Goal: Answer question/provide support

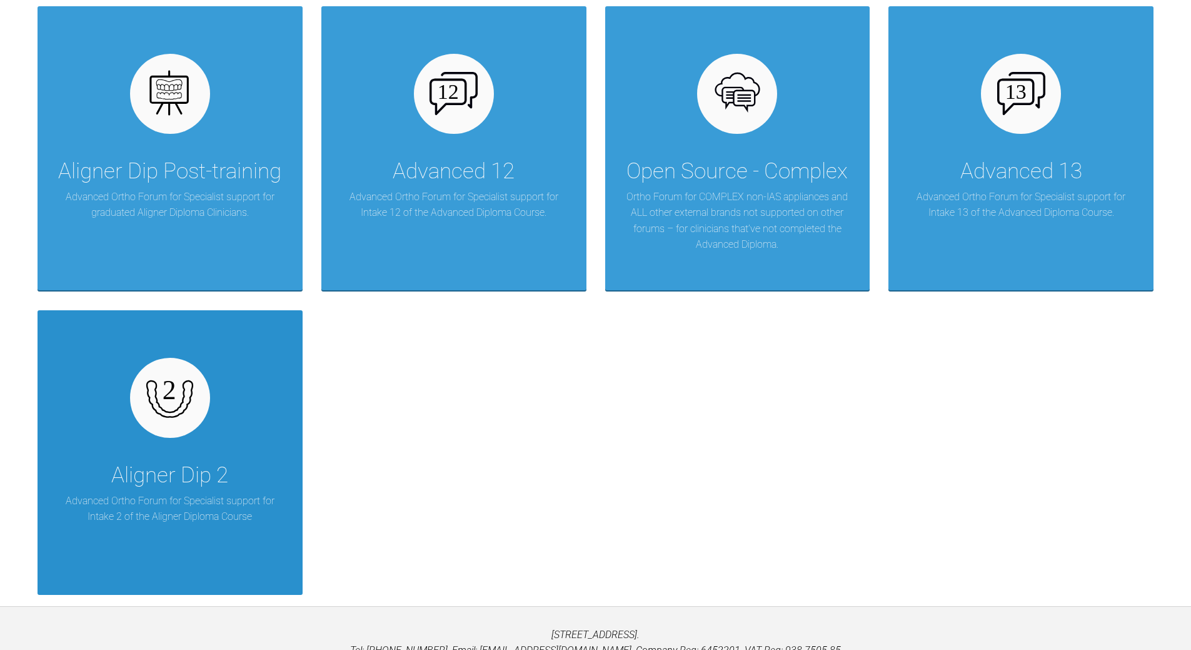
click at [171, 397] on img at bounding box center [170, 397] width 48 height 48
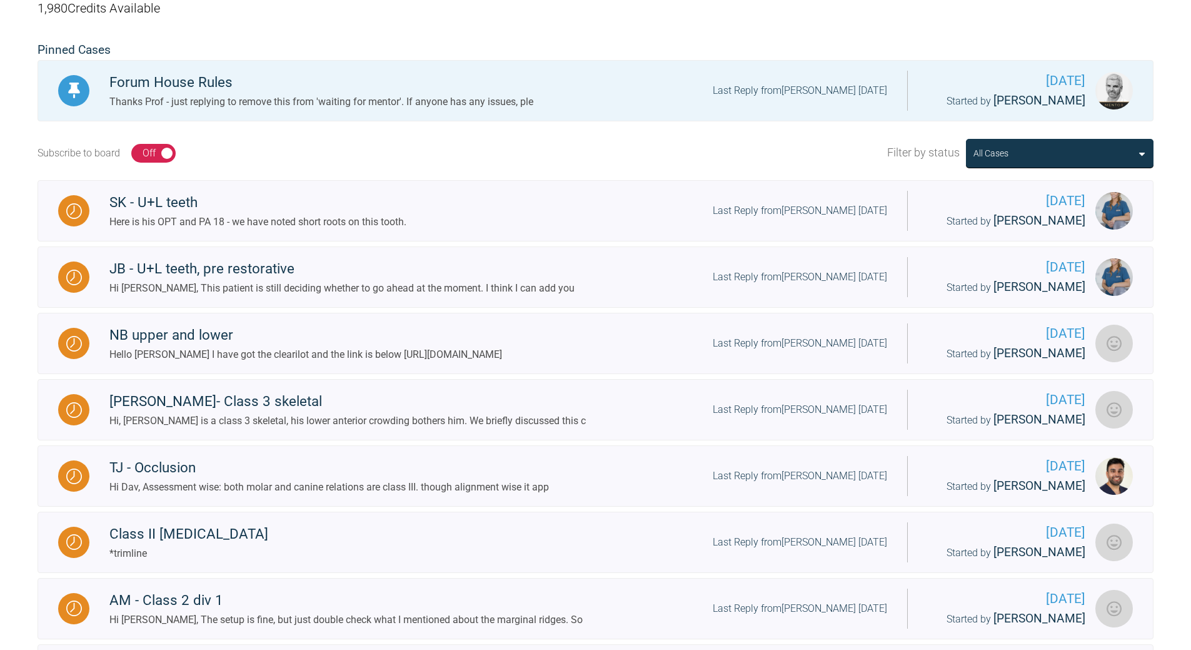
scroll to position [334, 0]
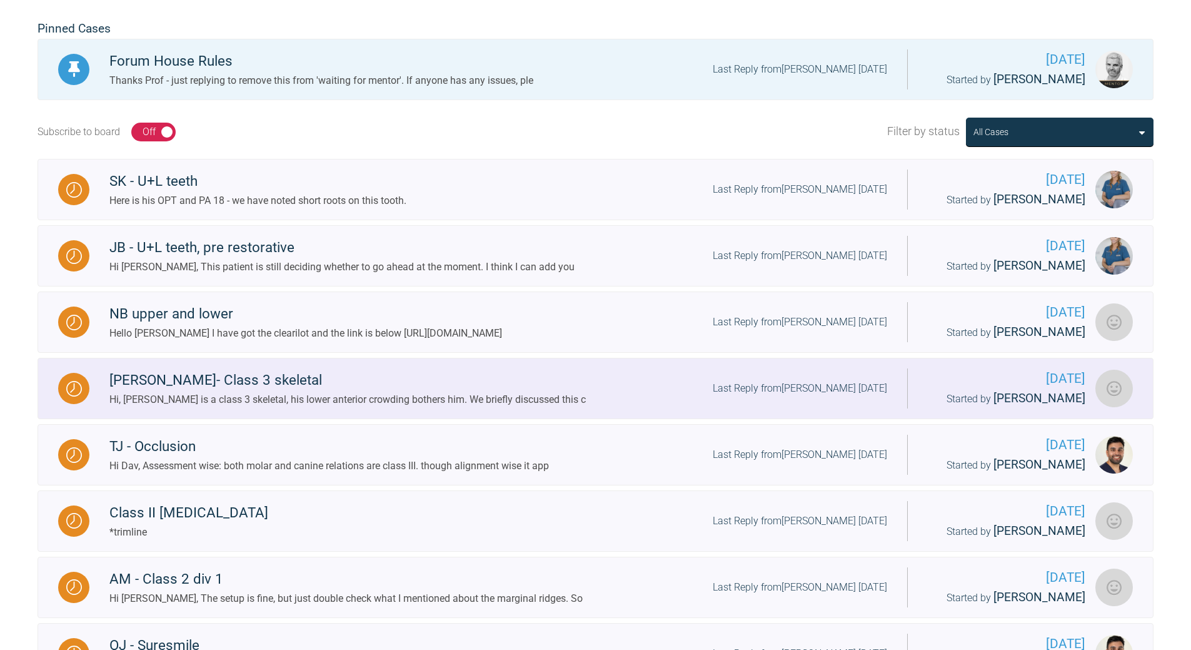
click at [215, 381] on div "Andy- Class 3 skeletal" at bounding box center [347, 380] width 477 height 23
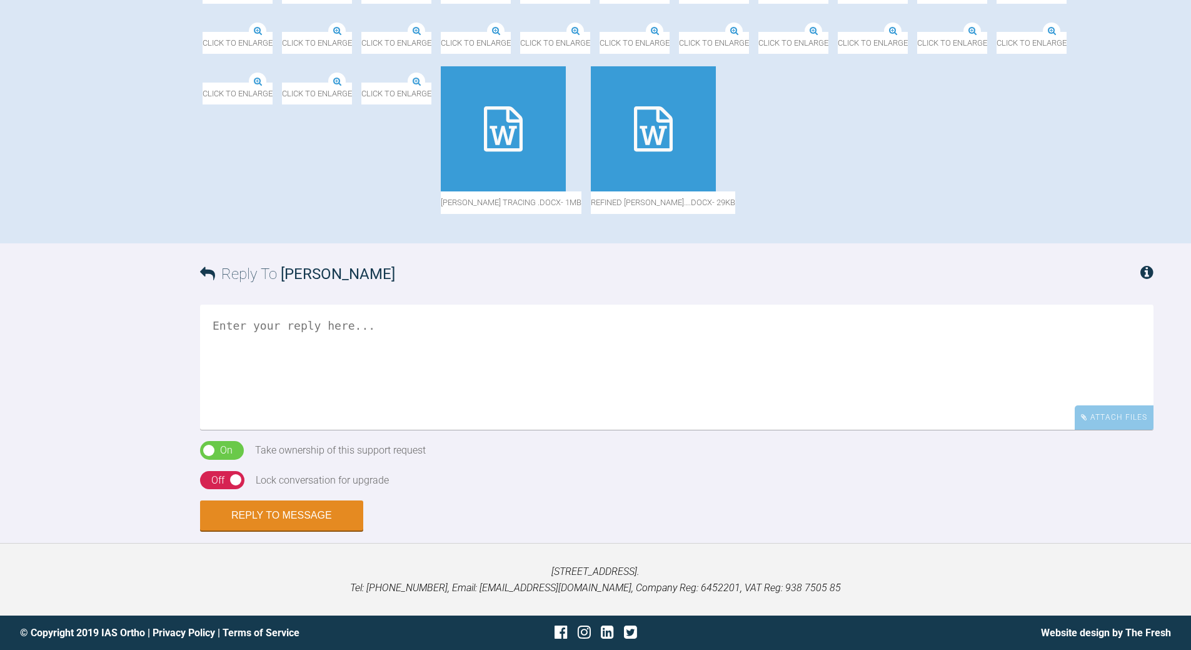
scroll to position [647, 0]
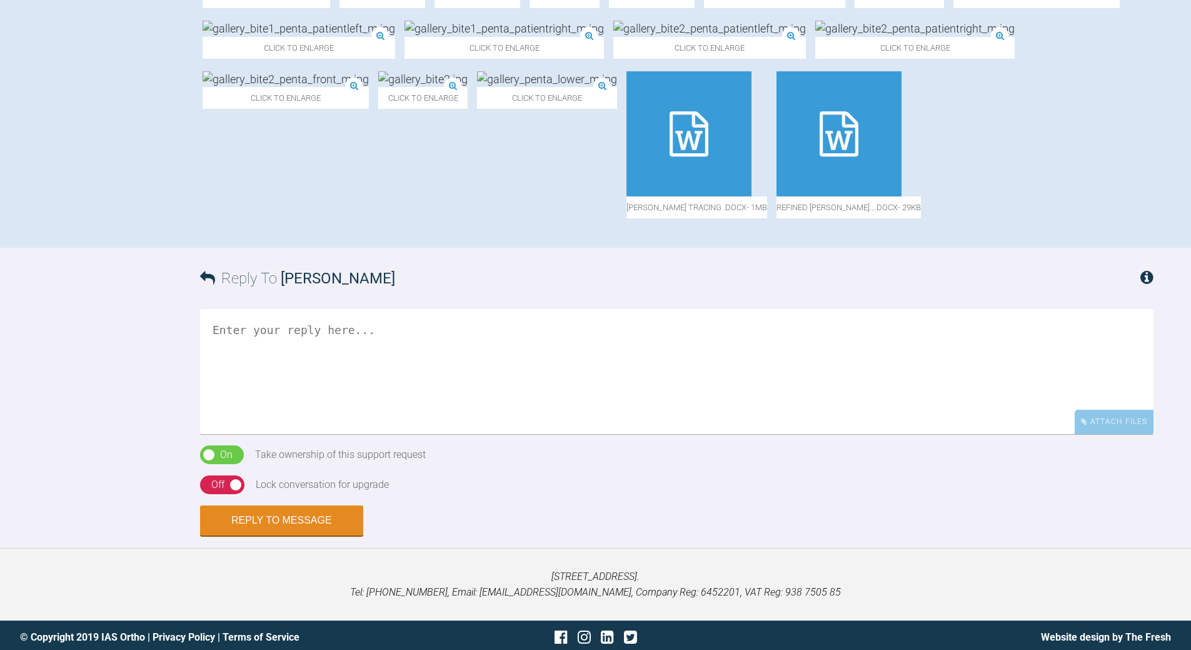
click at [859, 156] on icon at bounding box center [839, 133] width 39 height 45
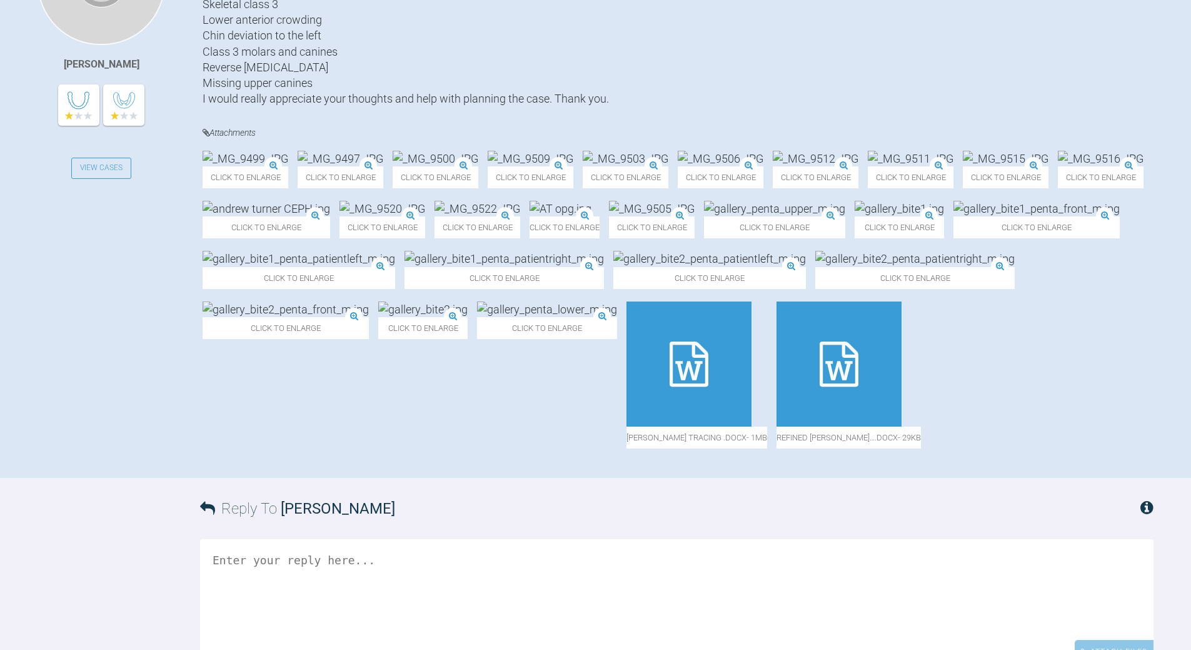
scroll to position [397, 0]
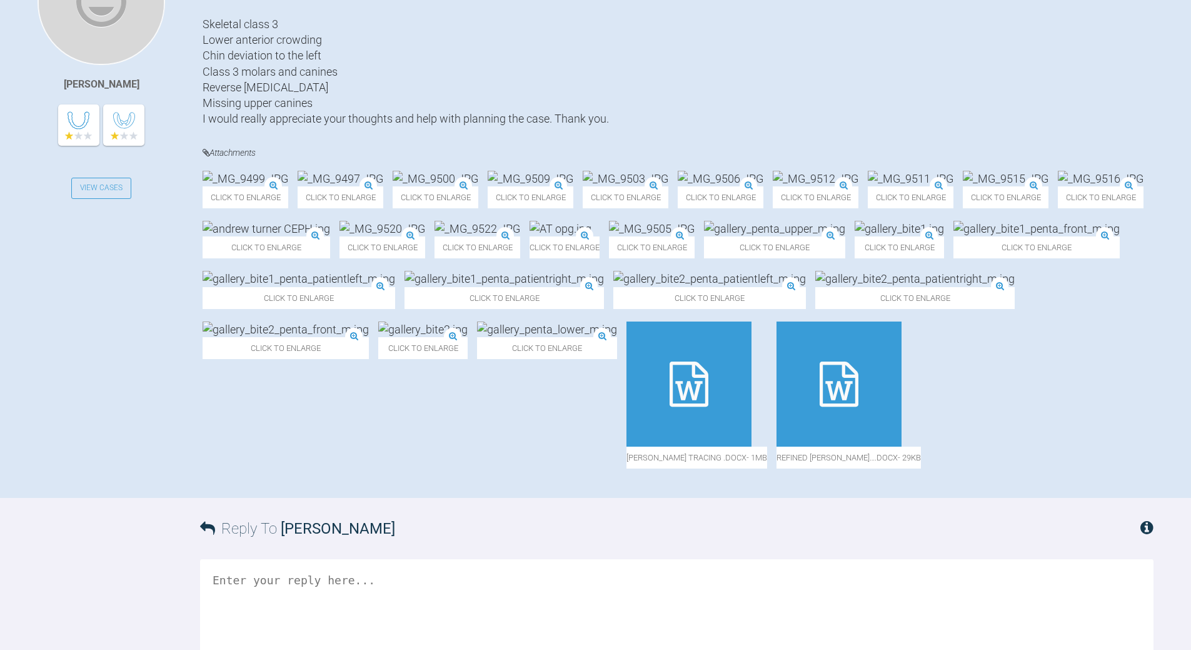
click at [330, 236] on img at bounding box center [267, 229] width 128 height 16
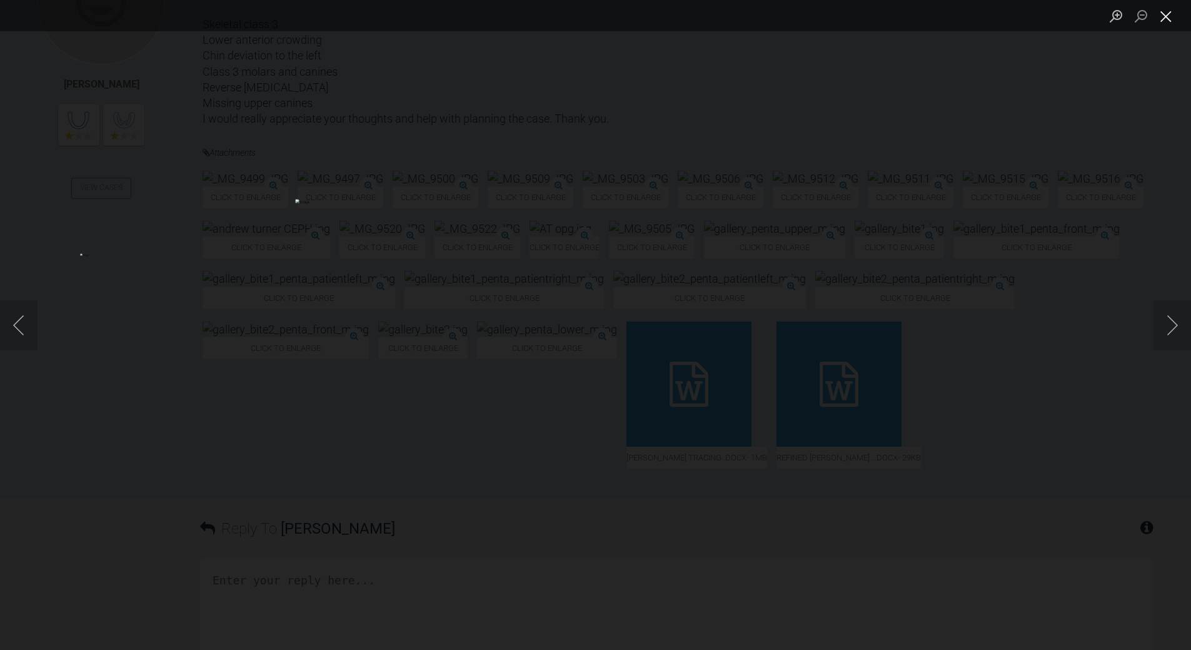
click at [1171, 16] on button "Close lightbox" at bounding box center [1166, 16] width 25 height 22
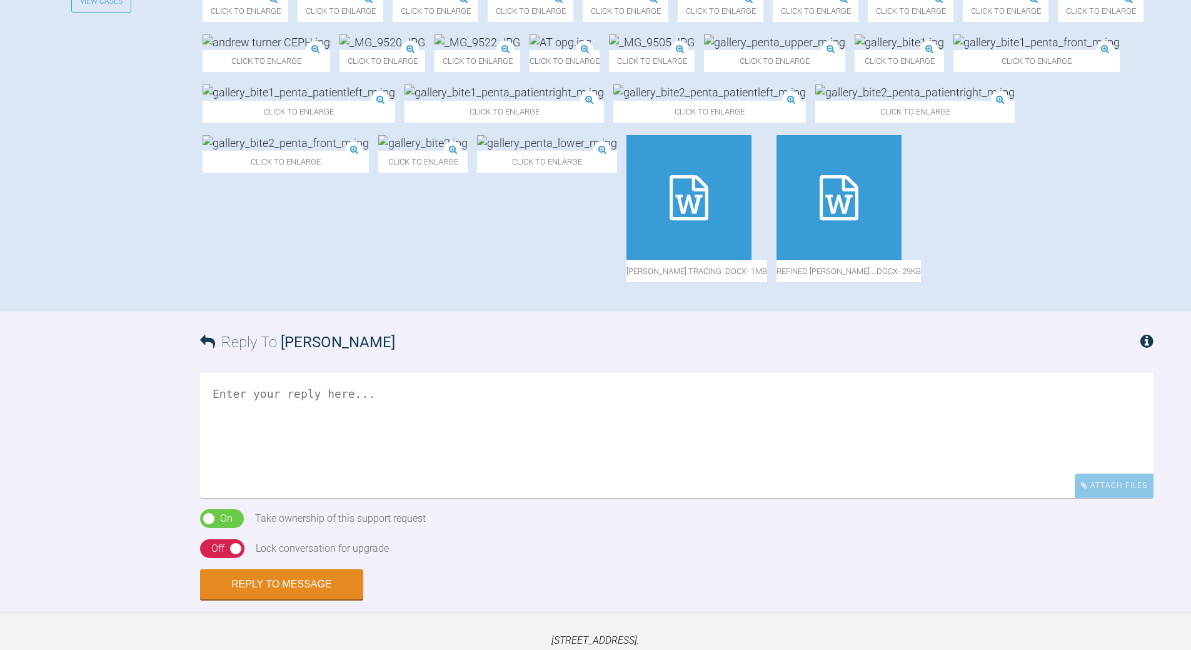
scroll to position [584, 0]
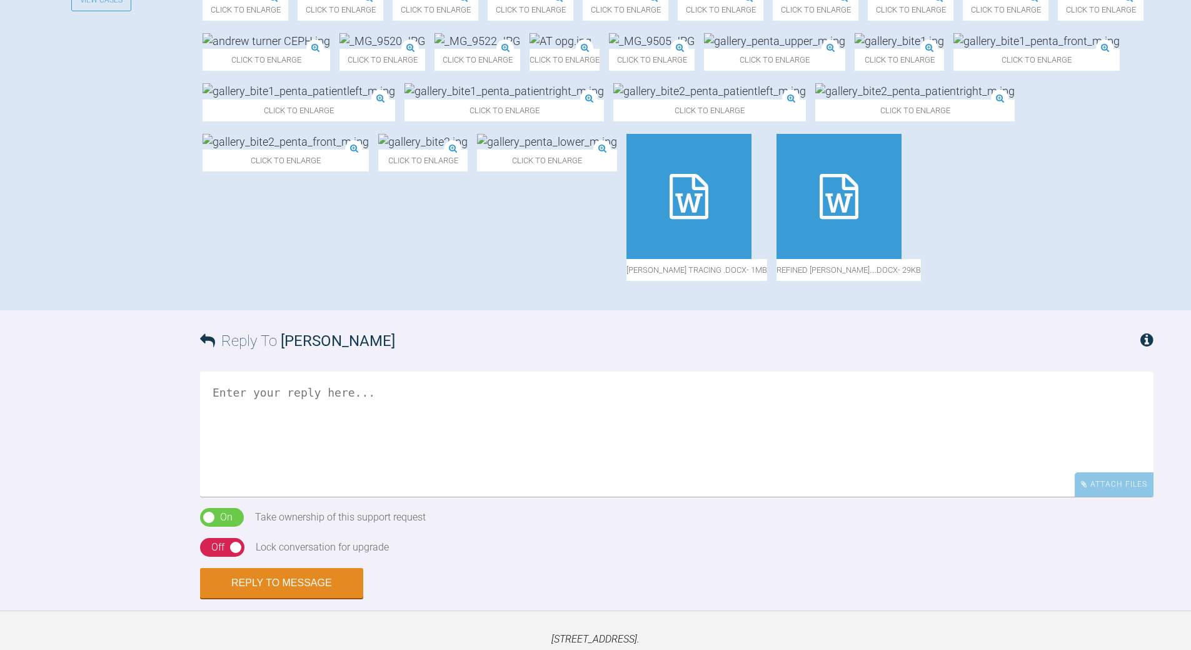
click at [752, 259] on div at bounding box center [689, 196] width 125 height 125
click at [520, 49] on img at bounding box center [478, 41] width 86 height 16
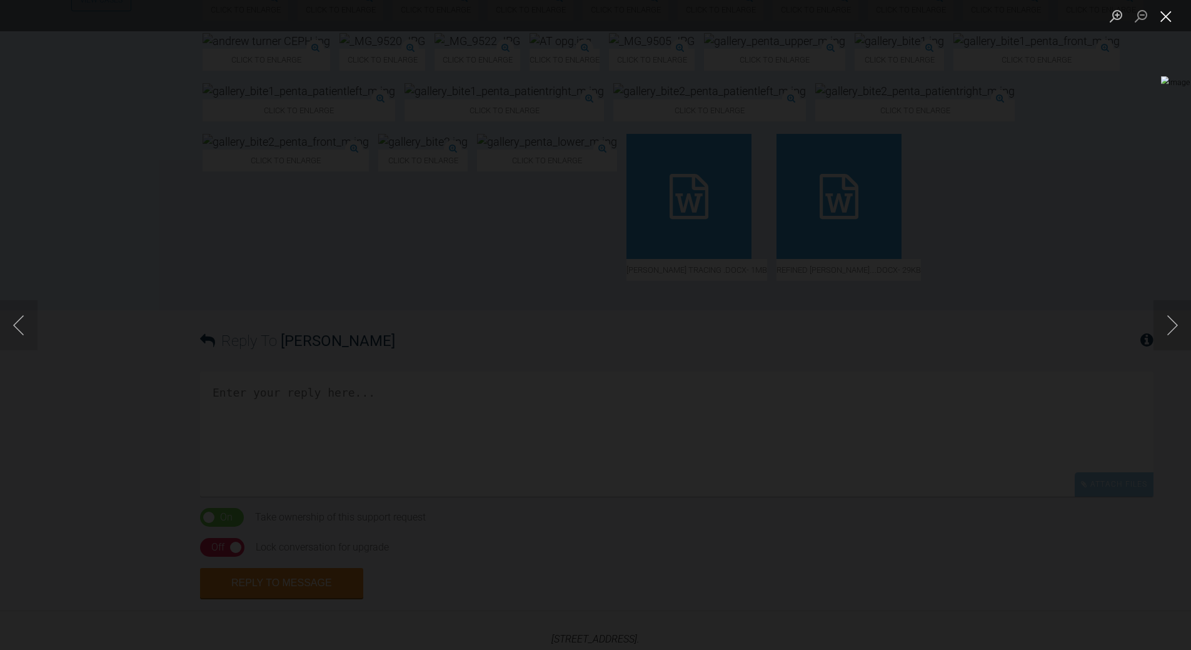
click at [1166, 18] on button "Close lightbox" at bounding box center [1166, 16] width 25 height 22
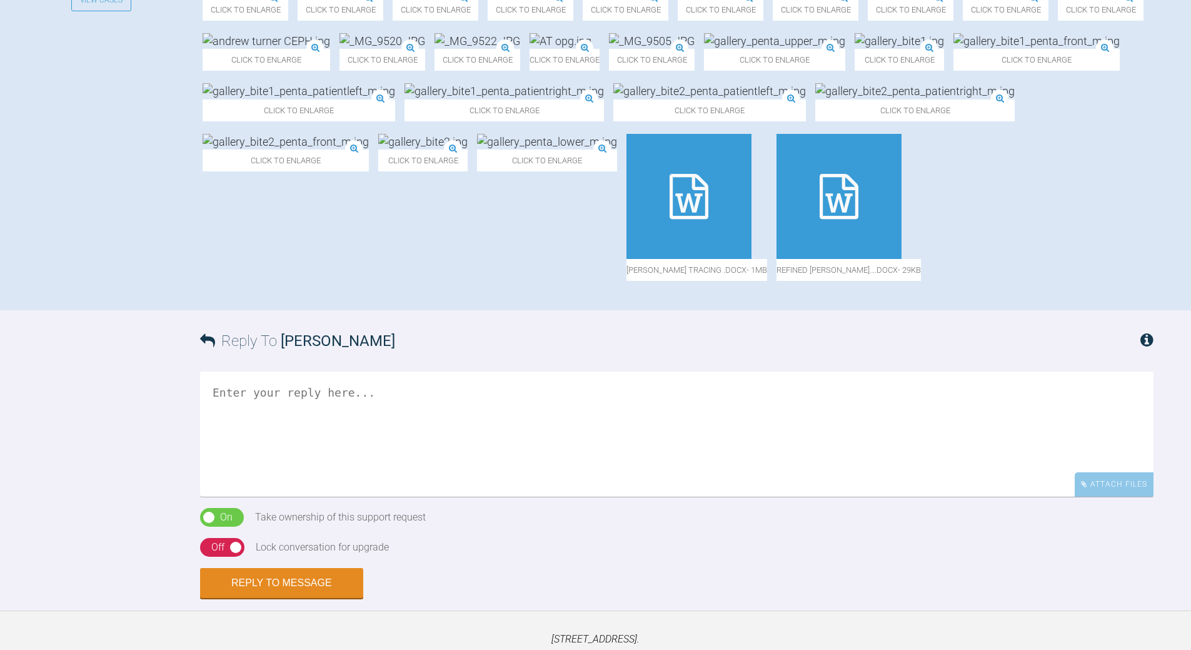
click at [617, 149] on img at bounding box center [547, 142] width 140 height 16
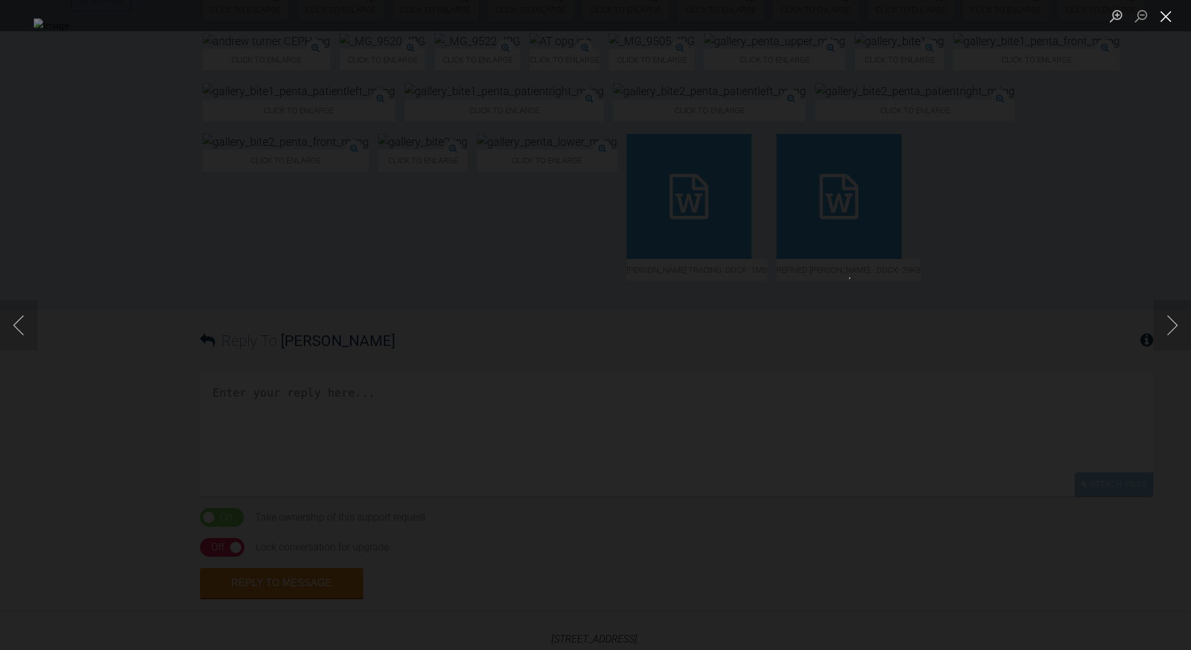
click at [1171, 15] on button "Close lightbox" at bounding box center [1166, 16] width 25 height 22
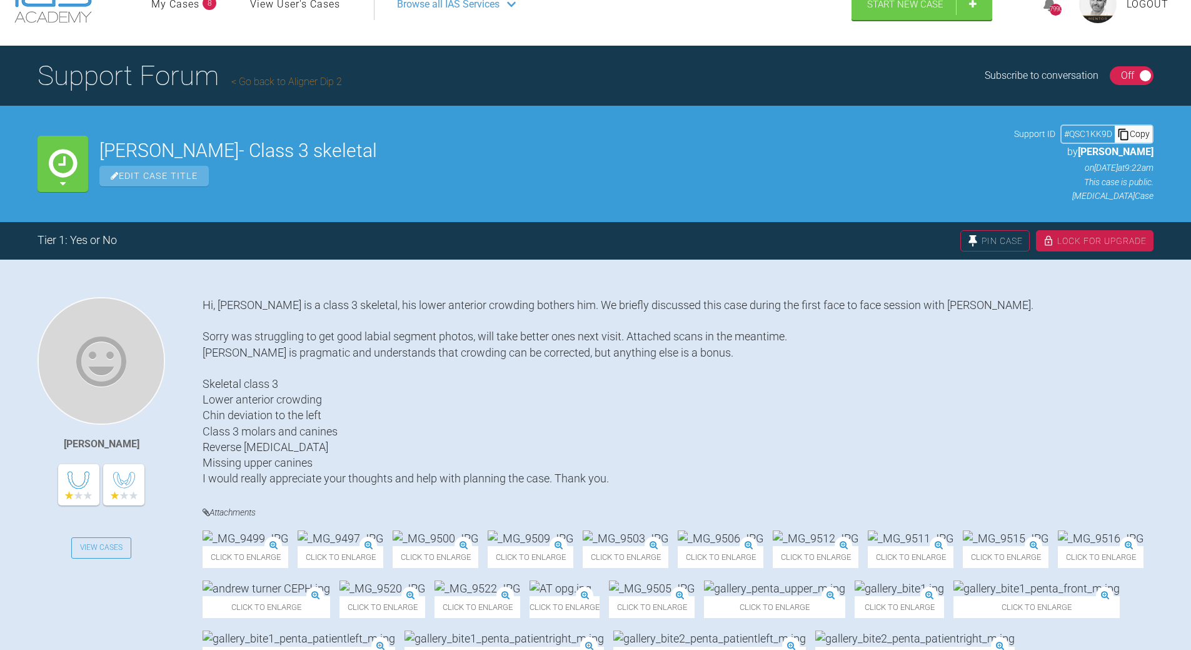
scroll to position [0, 0]
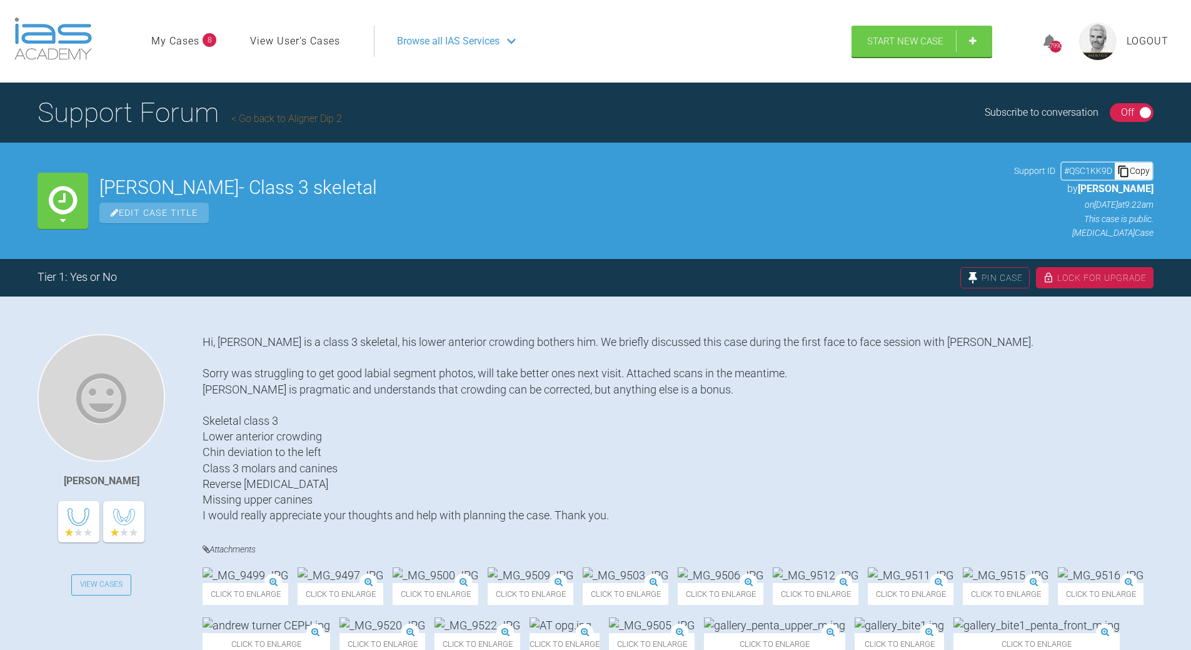
click at [253, 114] on link "Go back to Aligner Dip 2" at bounding box center [286, 119] width 111 height 12
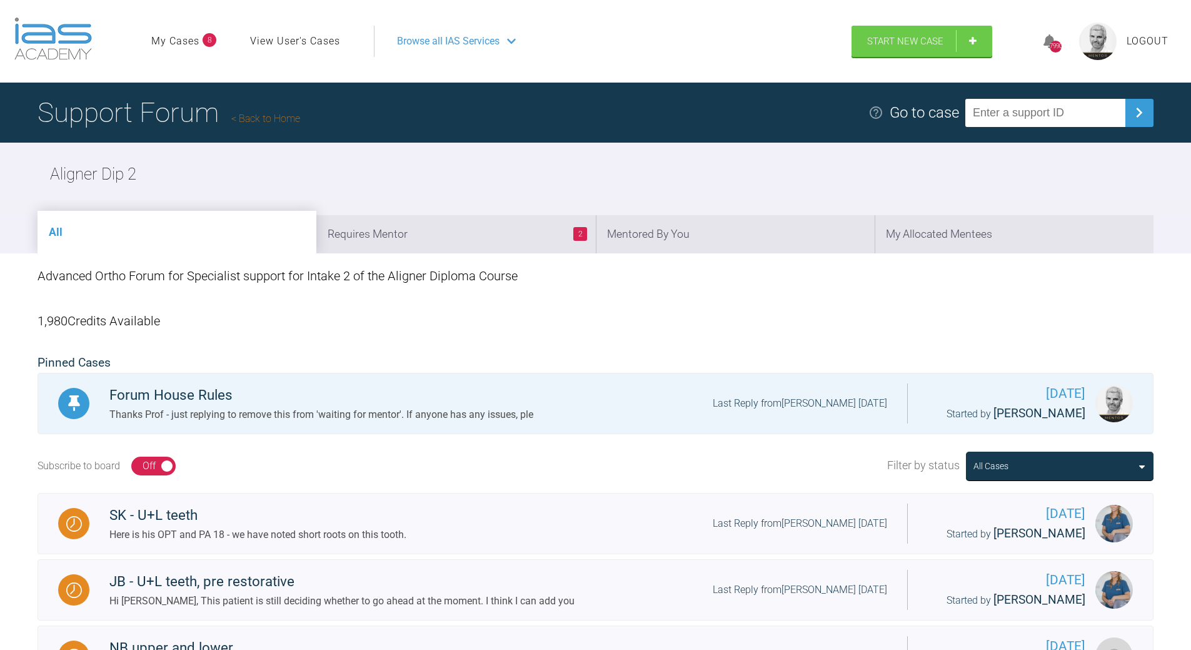
click at [1052, 118] on input "text" at bounding box center [1046, 113] width 160 height 28
paste input "9IMGWQEA"
type input "9IMGWQEA"
click at [1146, 113] on img at bounding box center [1139, 113] width 20 height 20
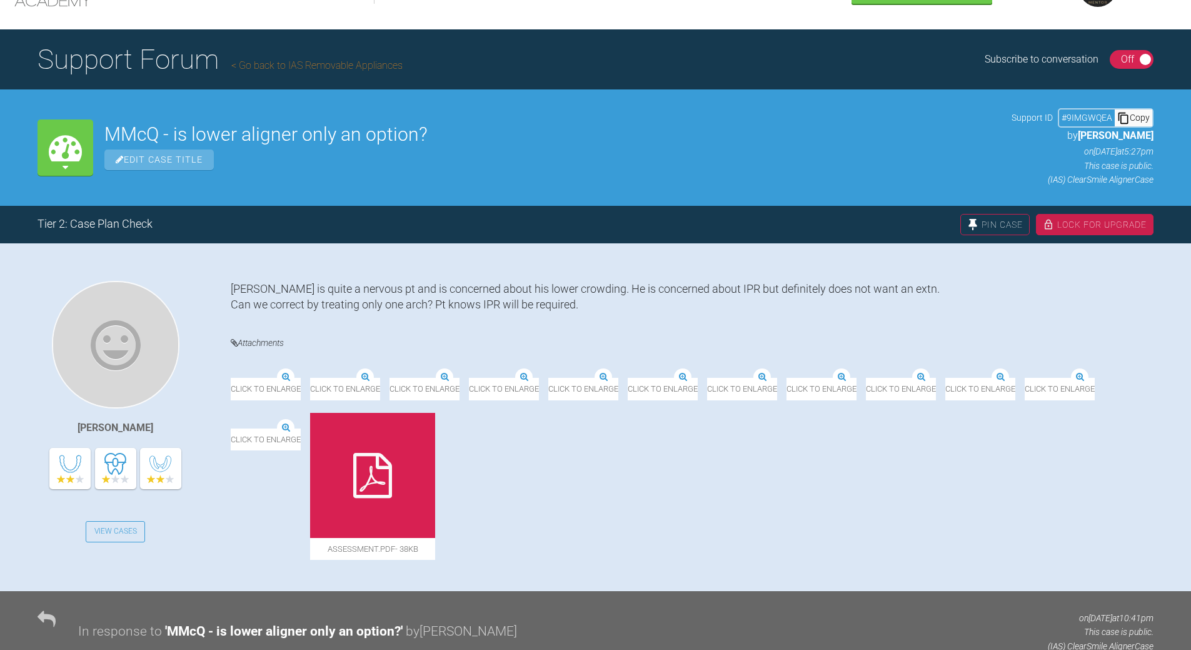
scroll to position [48, 0]
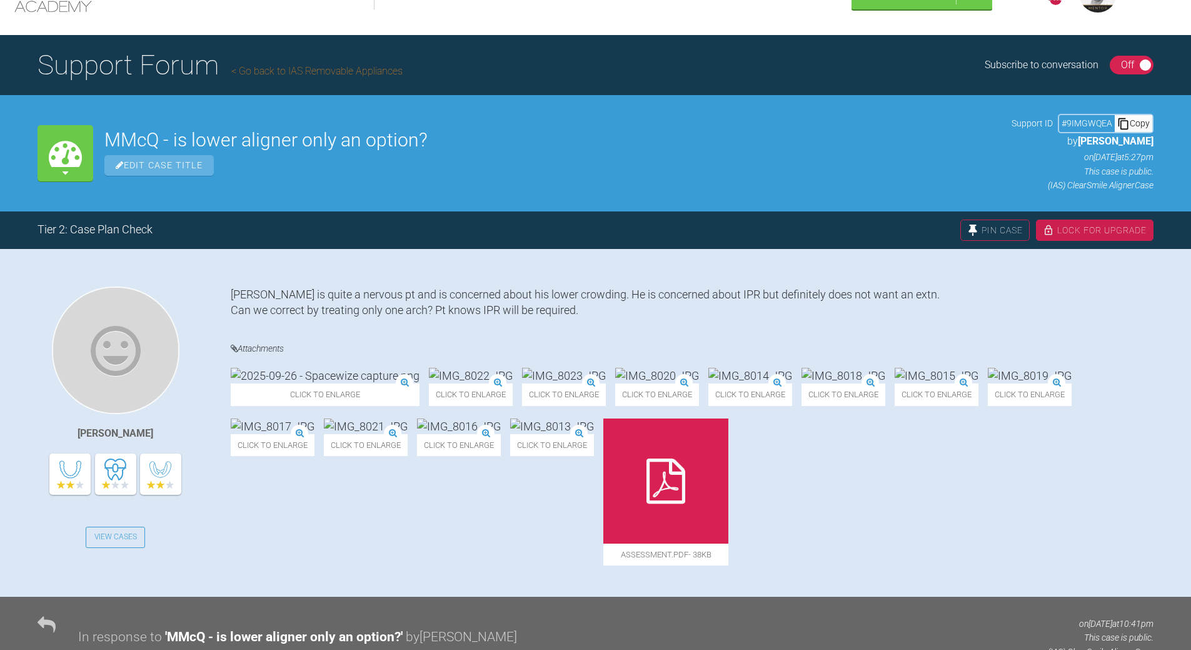
click at [408, 434] on img at bounding box center [366, 426] width 84 height 16
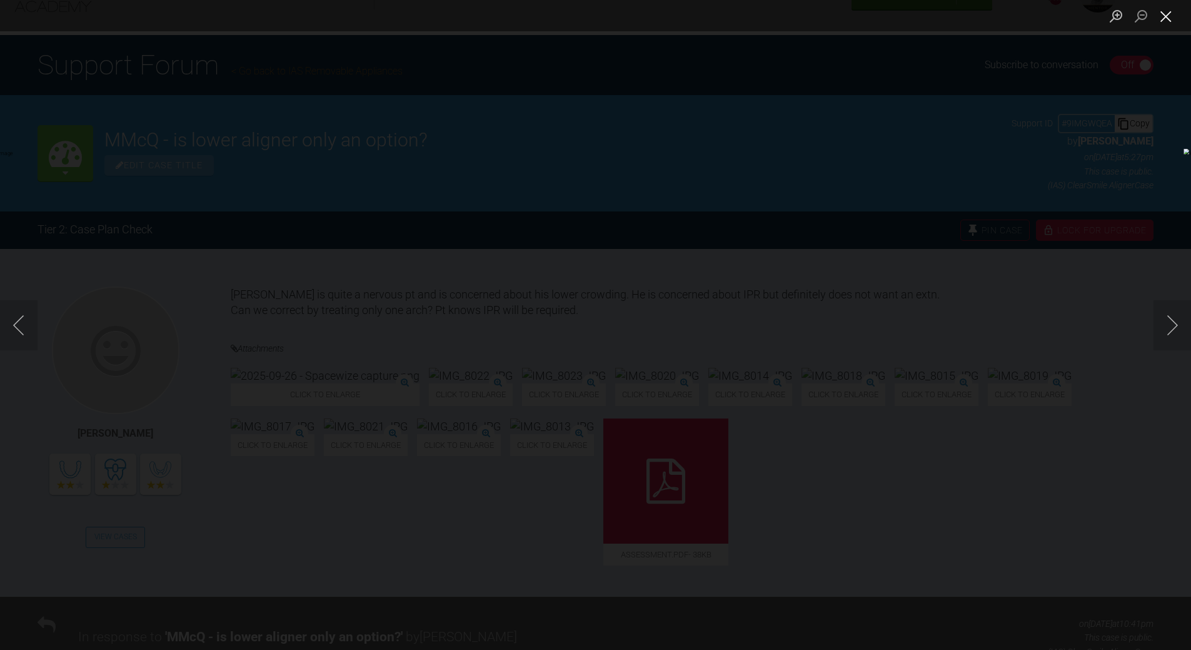
click at [1161, 12] on button "Close lightbox" at bounding box center [1166, 16] width 25 height 22
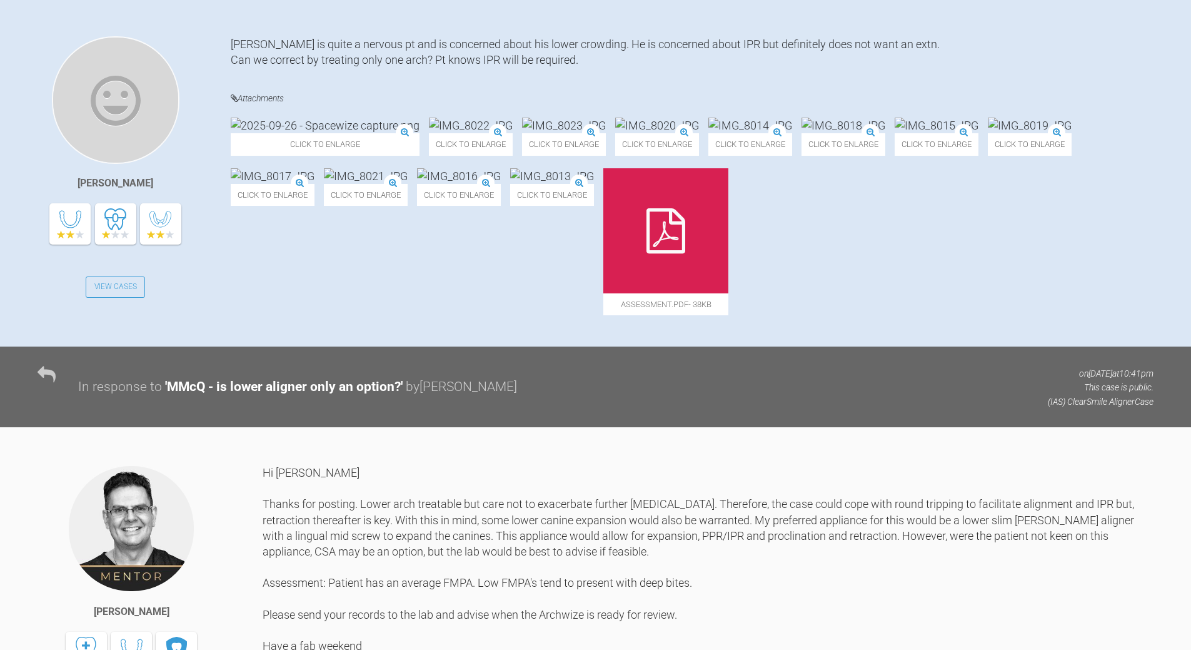
scroll to position [235, 0]
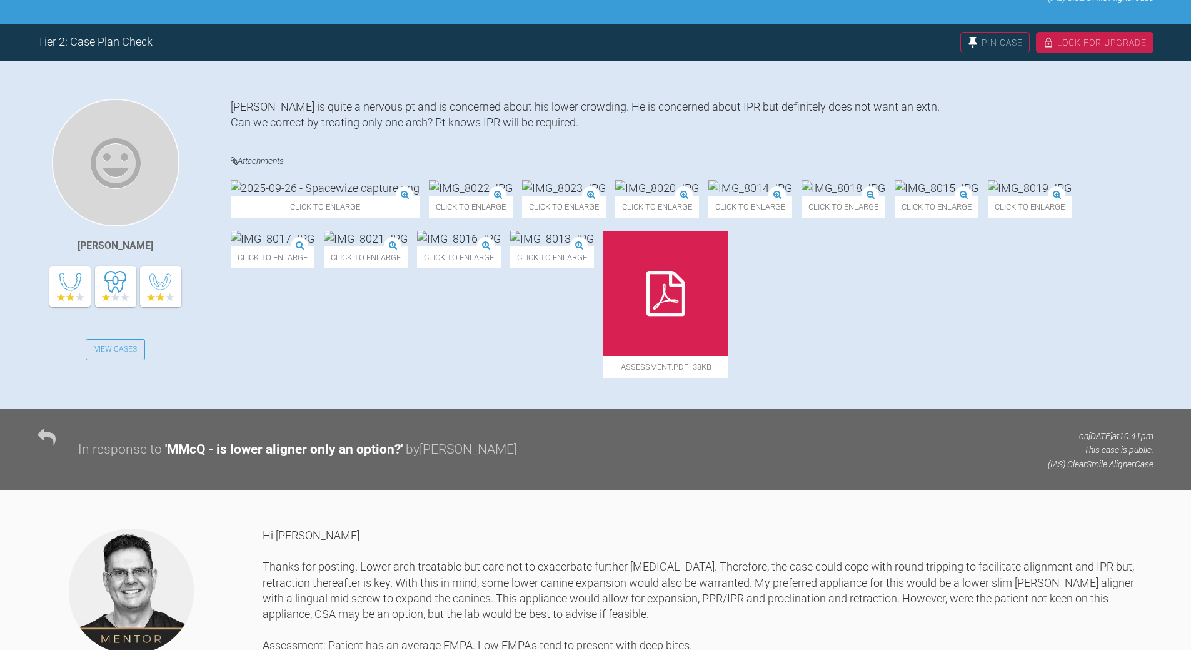
click at [408, 246] on img at bounding box center [366, 239] width 84 height 16
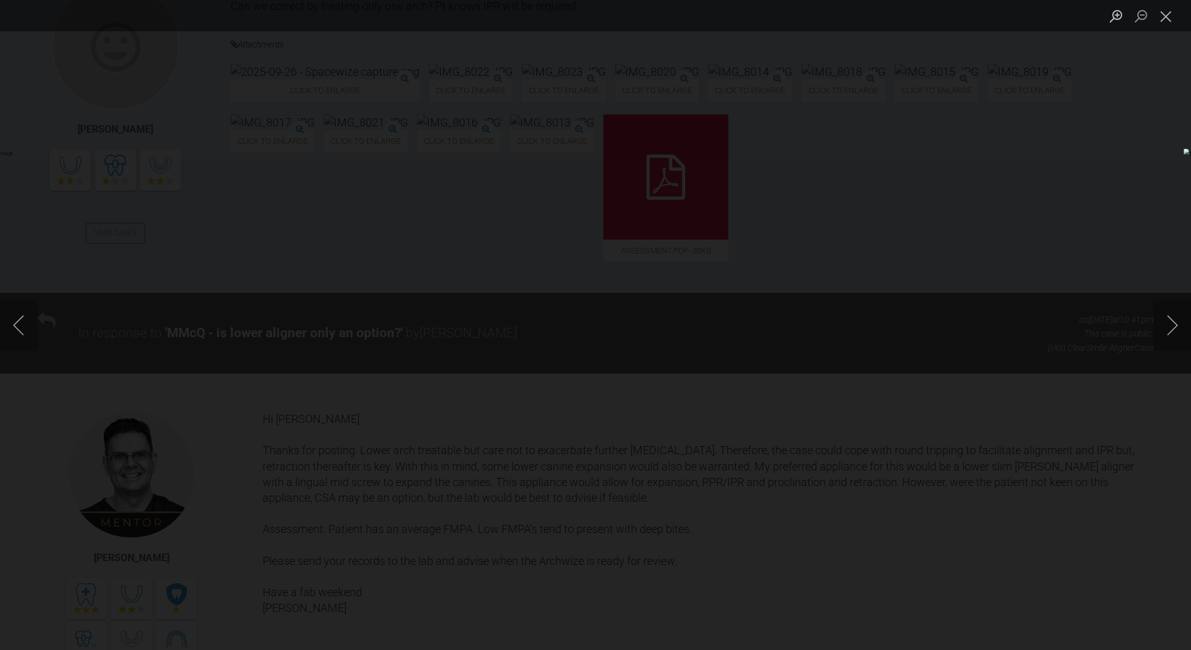
scroll to position [485, 0]
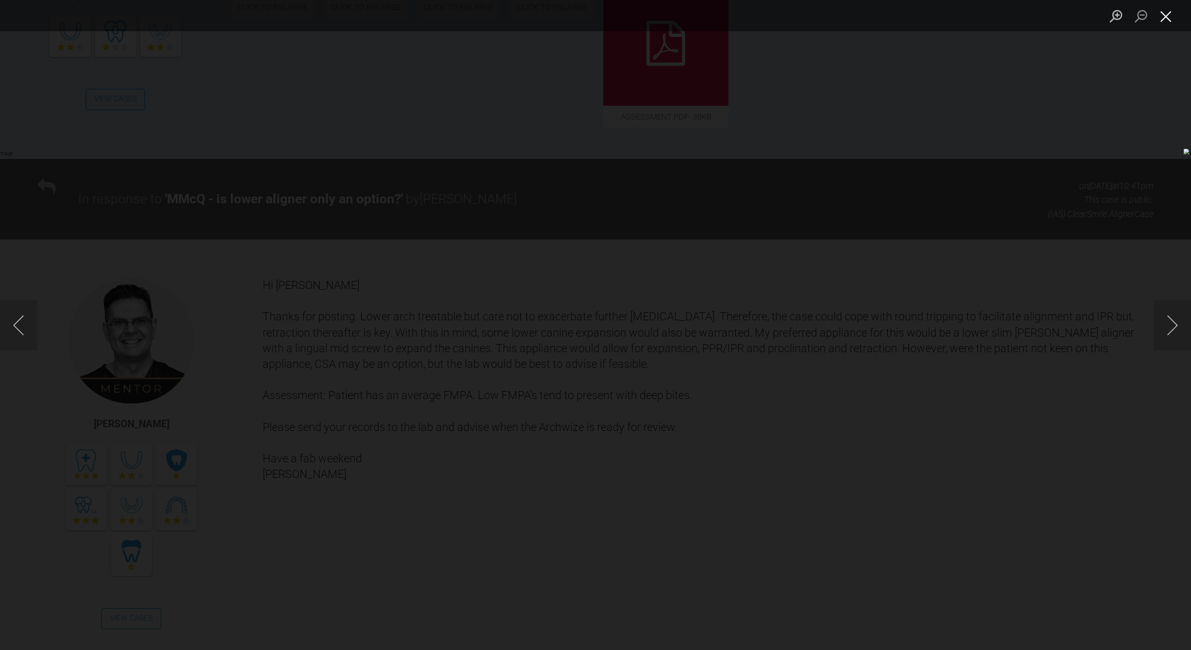
click at [1156, 12] on button "Close lightbox" at bounding box center [1166, 16] width 25 height 22
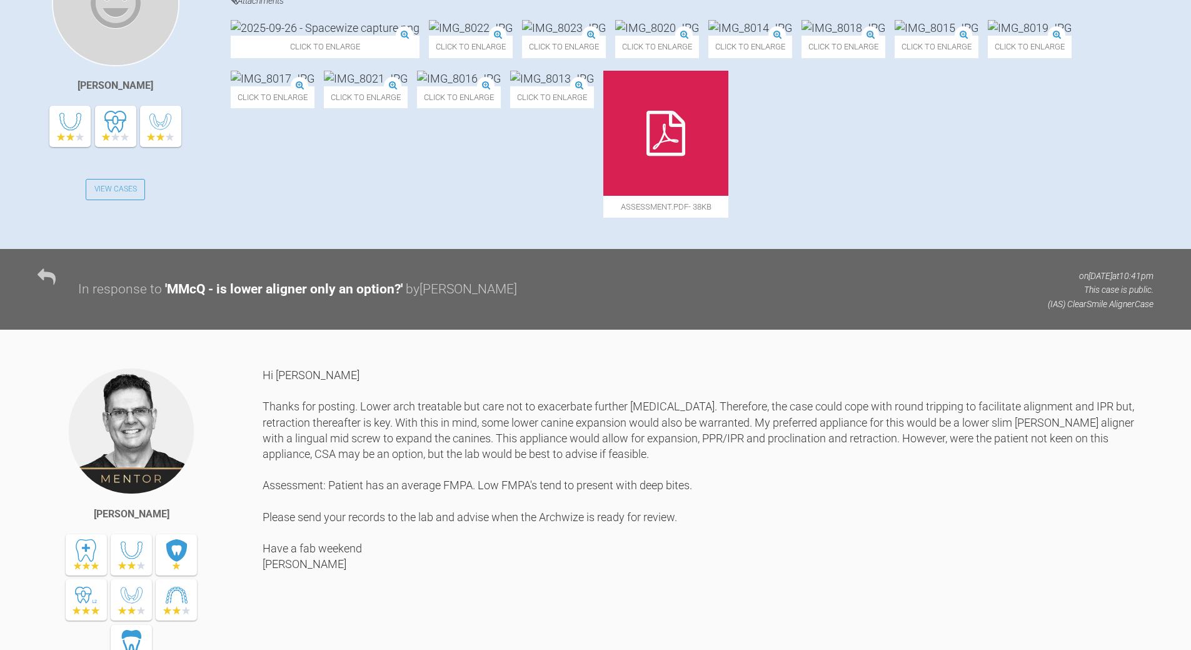
scroll to position [235, 0]
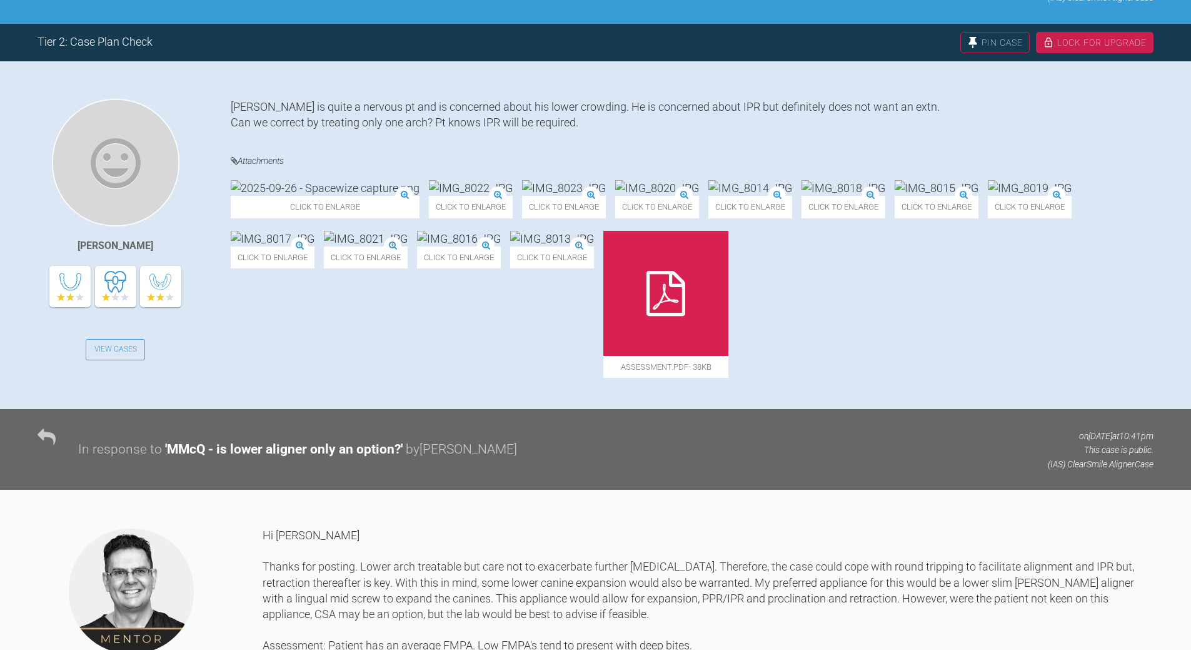
click at [792, 196] on img at bounding box center [751, 188] width 84 height 16
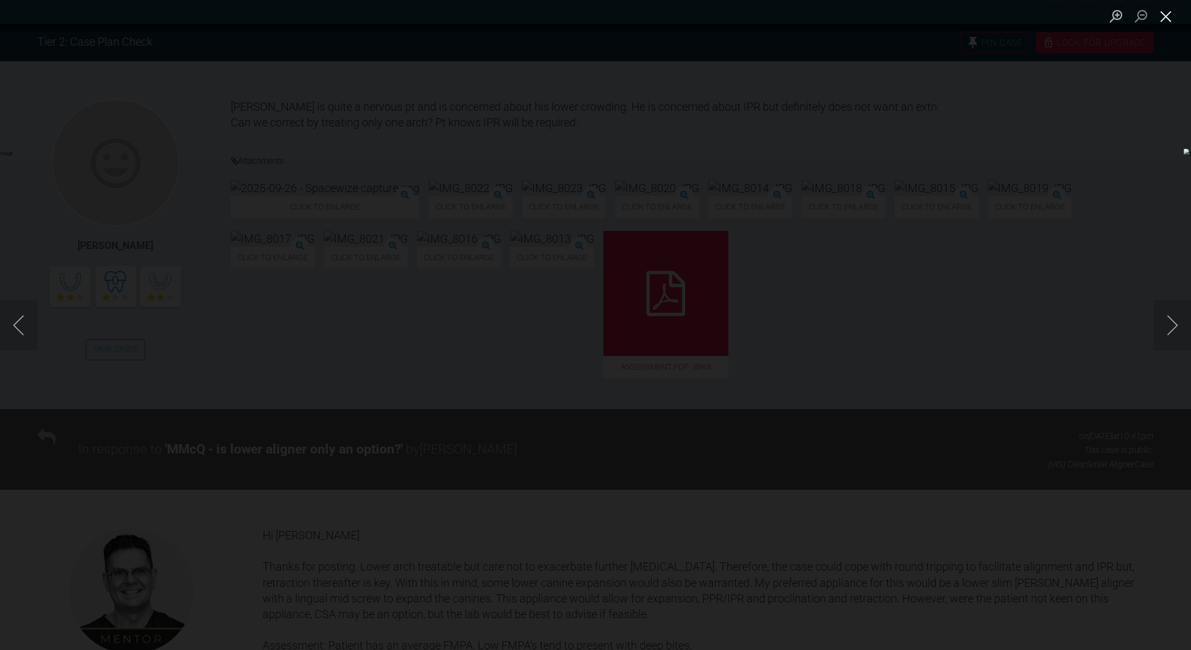
click at [1164, 16] on button "Close lightbox" at bounding box center [1166, 16] width 25 height 22
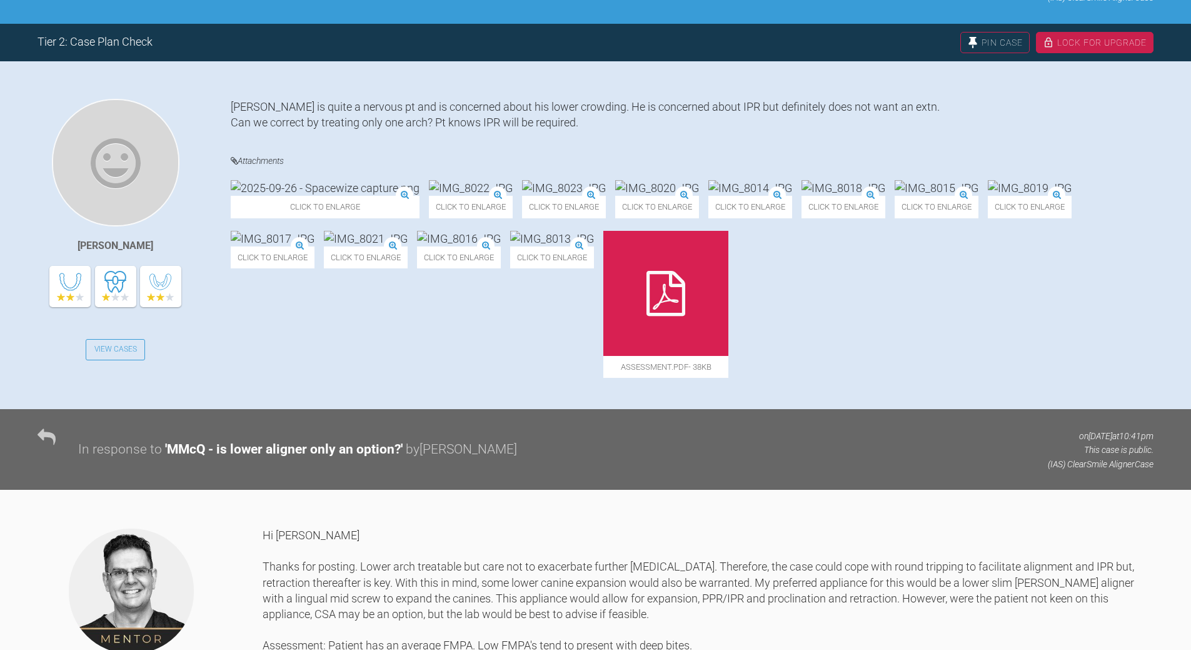
click at [315, 246] on img at bounding box center [273, 239] width 84 height 16
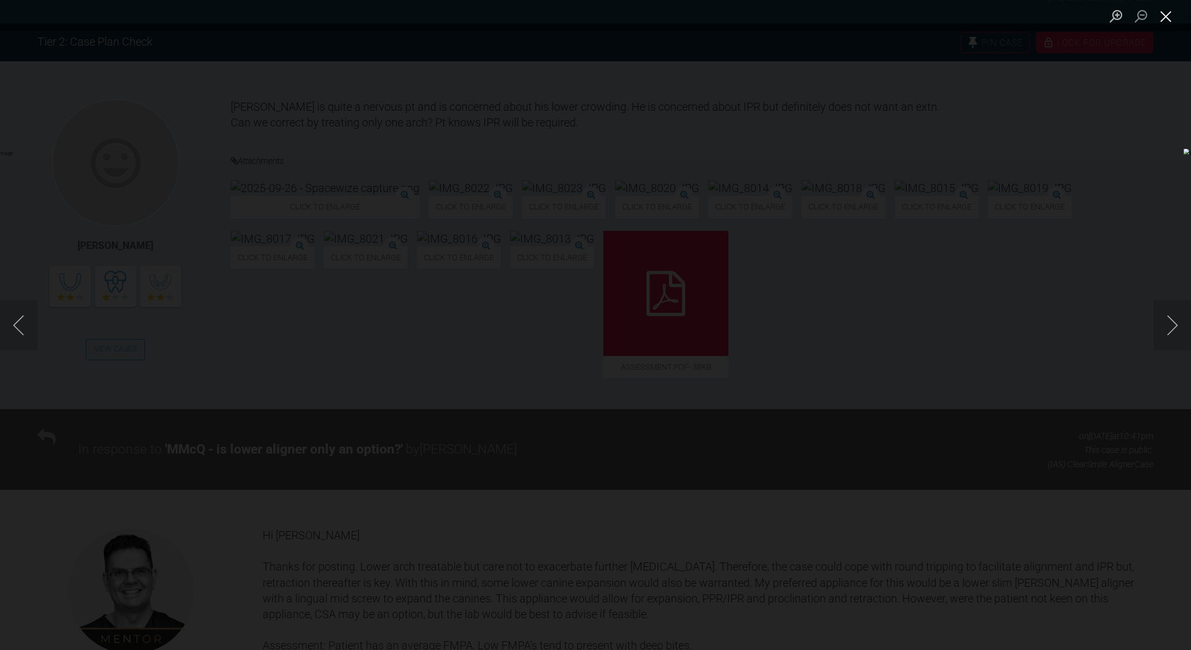
click at [1168, 21] on button "Close lightbox" at bounding box center [1166, 16] width 25 height 22
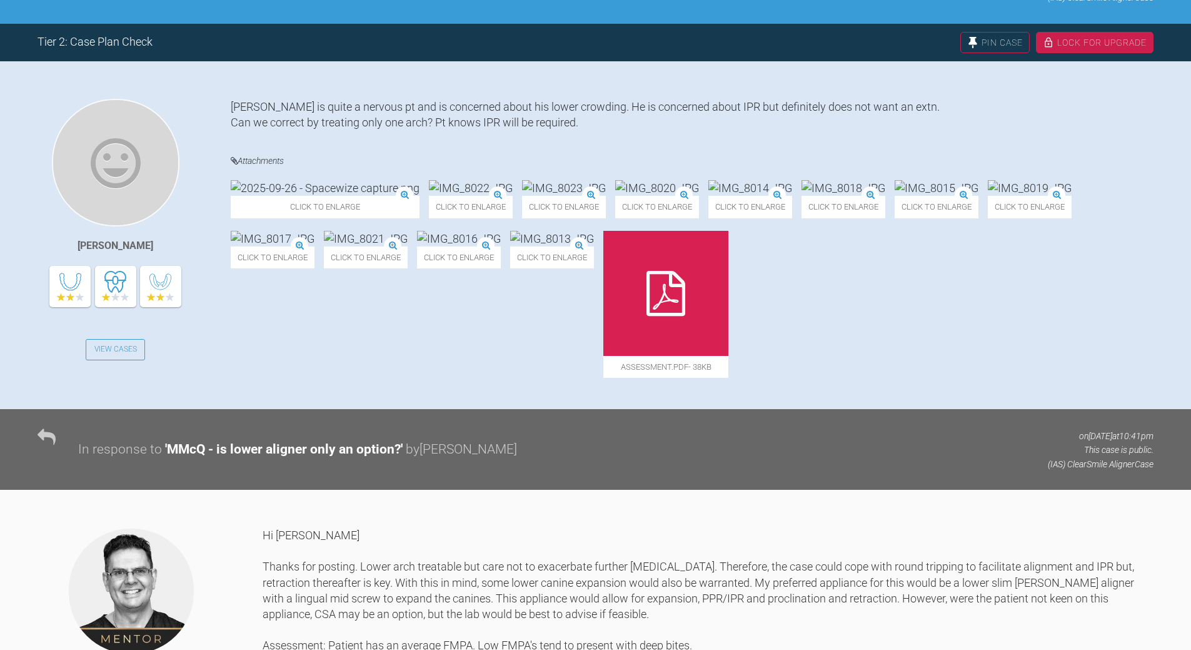
click at [315, 246] on img at bounding box center [273, 239] width 84 height 16
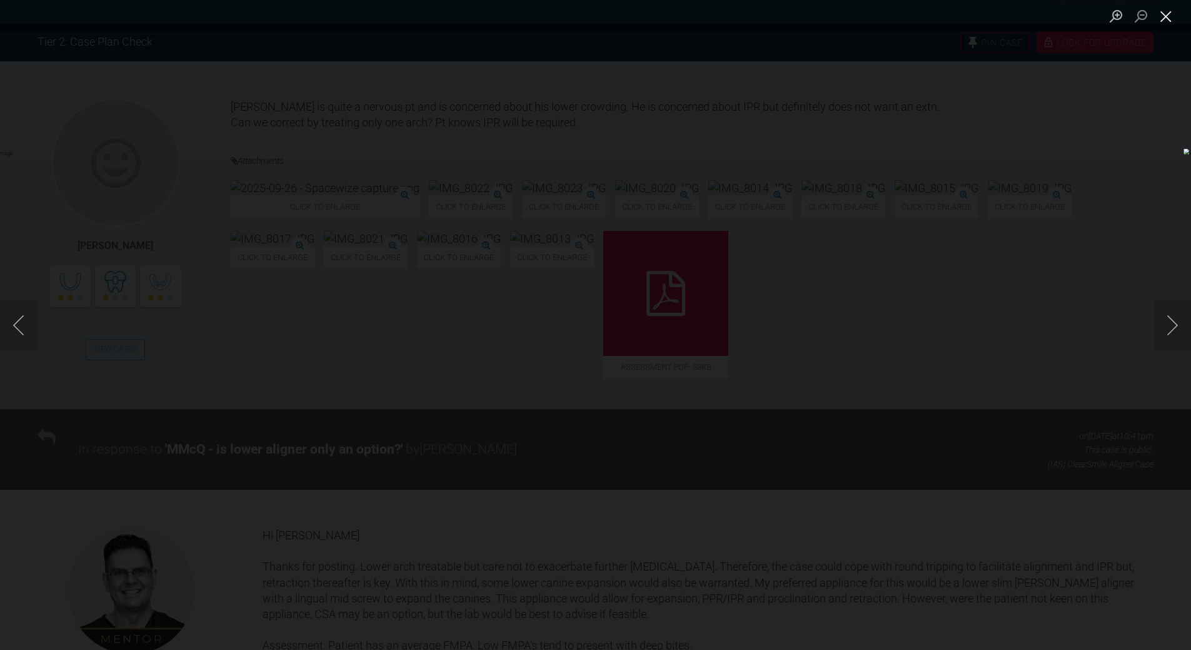
click at [1172, 16] on button "Close lightbox" at bounding box center [1166, 16] width 25 height 22
